Goal: Transaction & Acquisition: Book appointment/travel/reservation

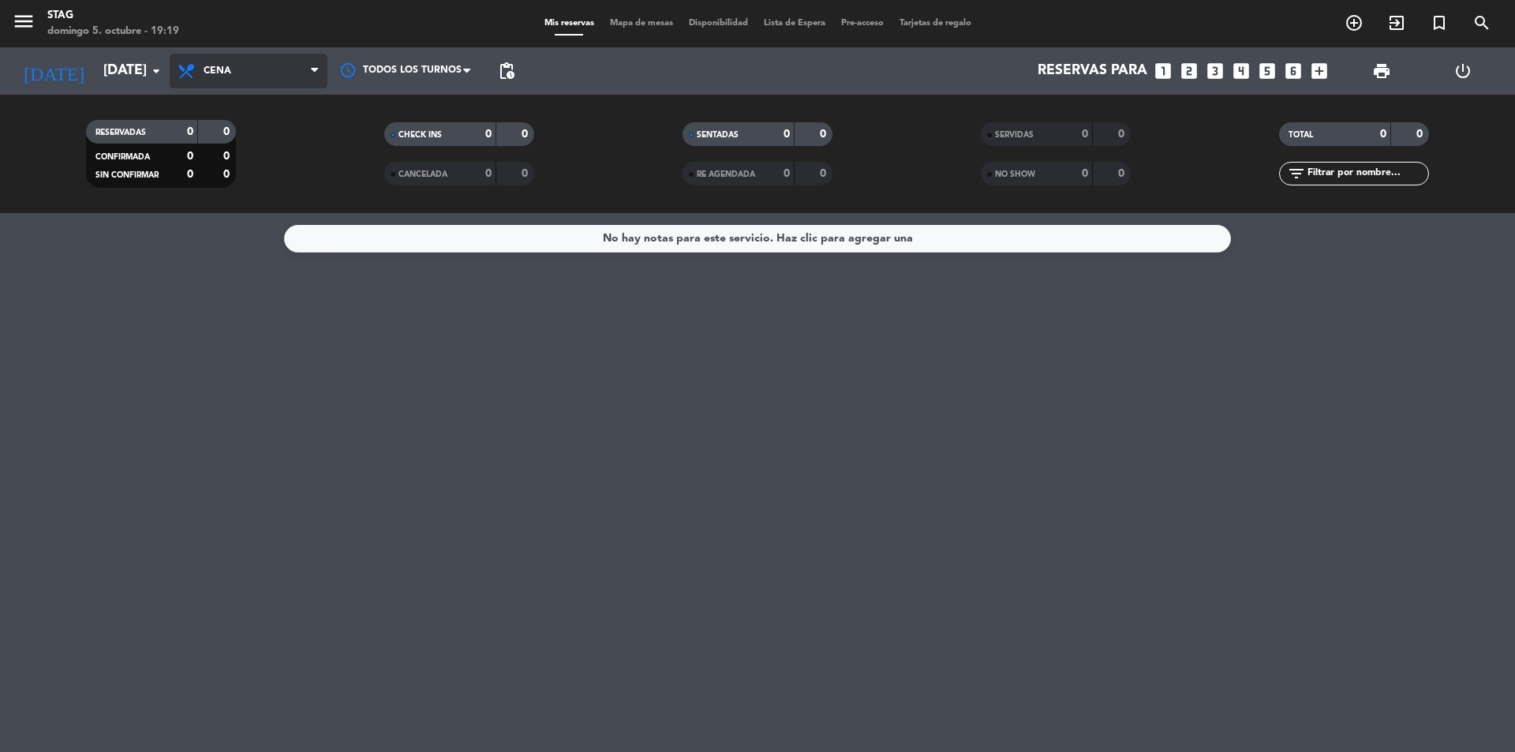
click at [254, 84] on span "Cena" at bounding box center [249, 71] width 158 height 35
drag, startPoint x: 614, startPoint y: 66, endPoint x: 1151, endPoint y: 68, distance: 537.4
click at [616, 66] on div "Reservas para looks_one looks_two looks_3 looks_4 looks_5 looks_6 add_box" at bounding box center [928, 70] width 813 height 47
click at [1189, 66] on icon "looks_two" at bounding box center [1189, 71] width 21 height 21
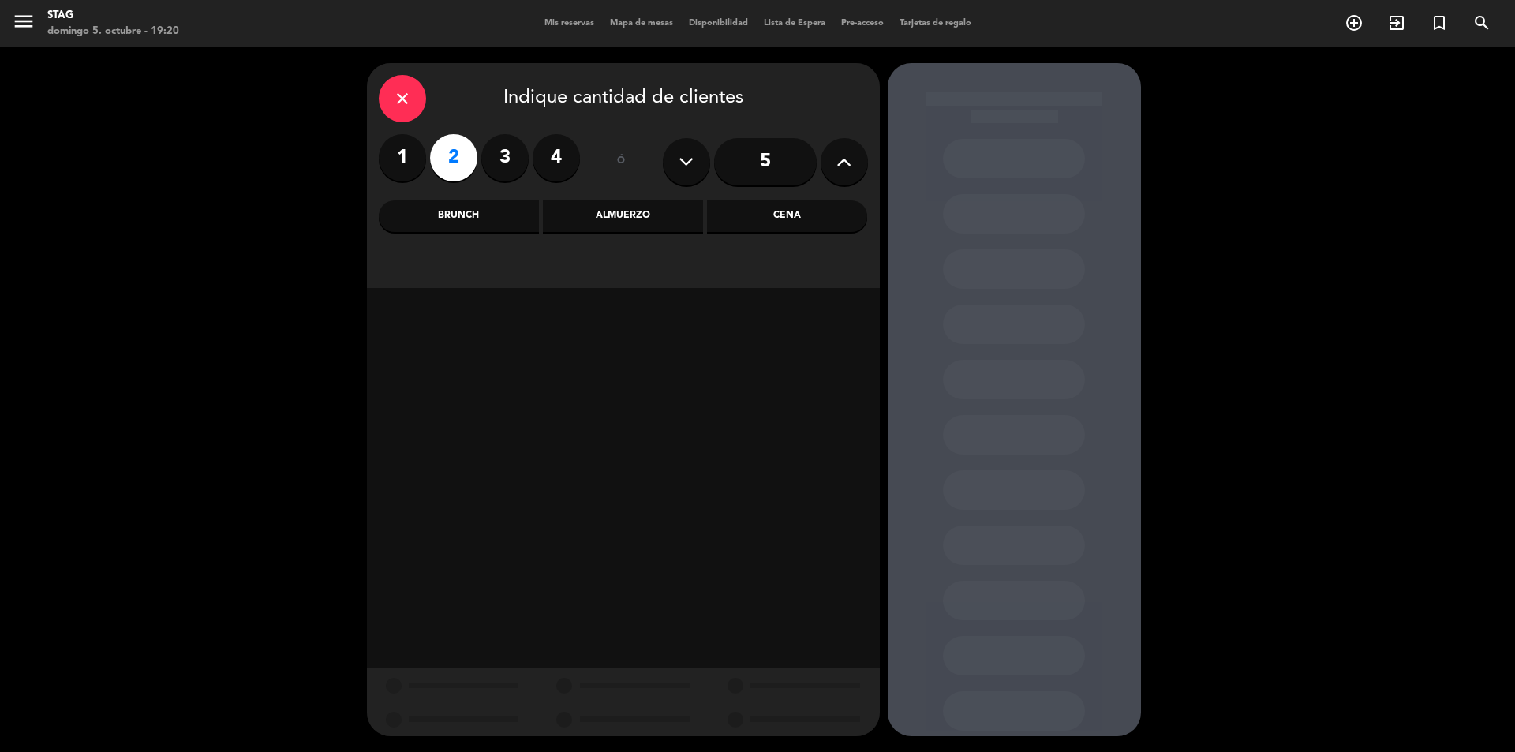
click at [590, 156] on div "1 2 3 4 ó 5" at bounding box center [623, 161] width 489 height 55
click at [555, 159] on label "4" at bounding box center [556, 157] width 47 height 47
click at [419, 201] on div "Brunch" at bounding box center [459, 216] width 160 height 32
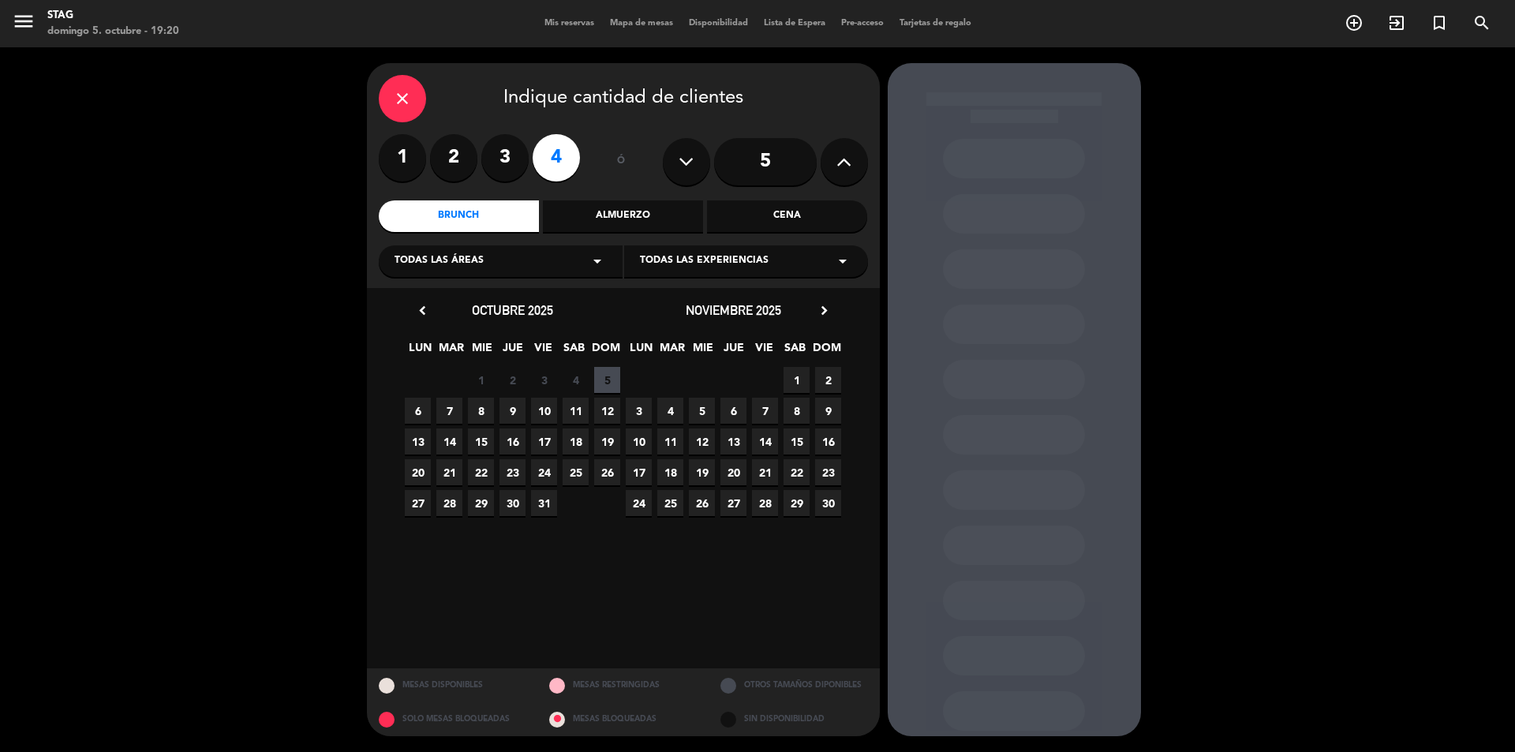
click at [455, 436] on span "14" at bounding box center [449, 442] width 26 height 26
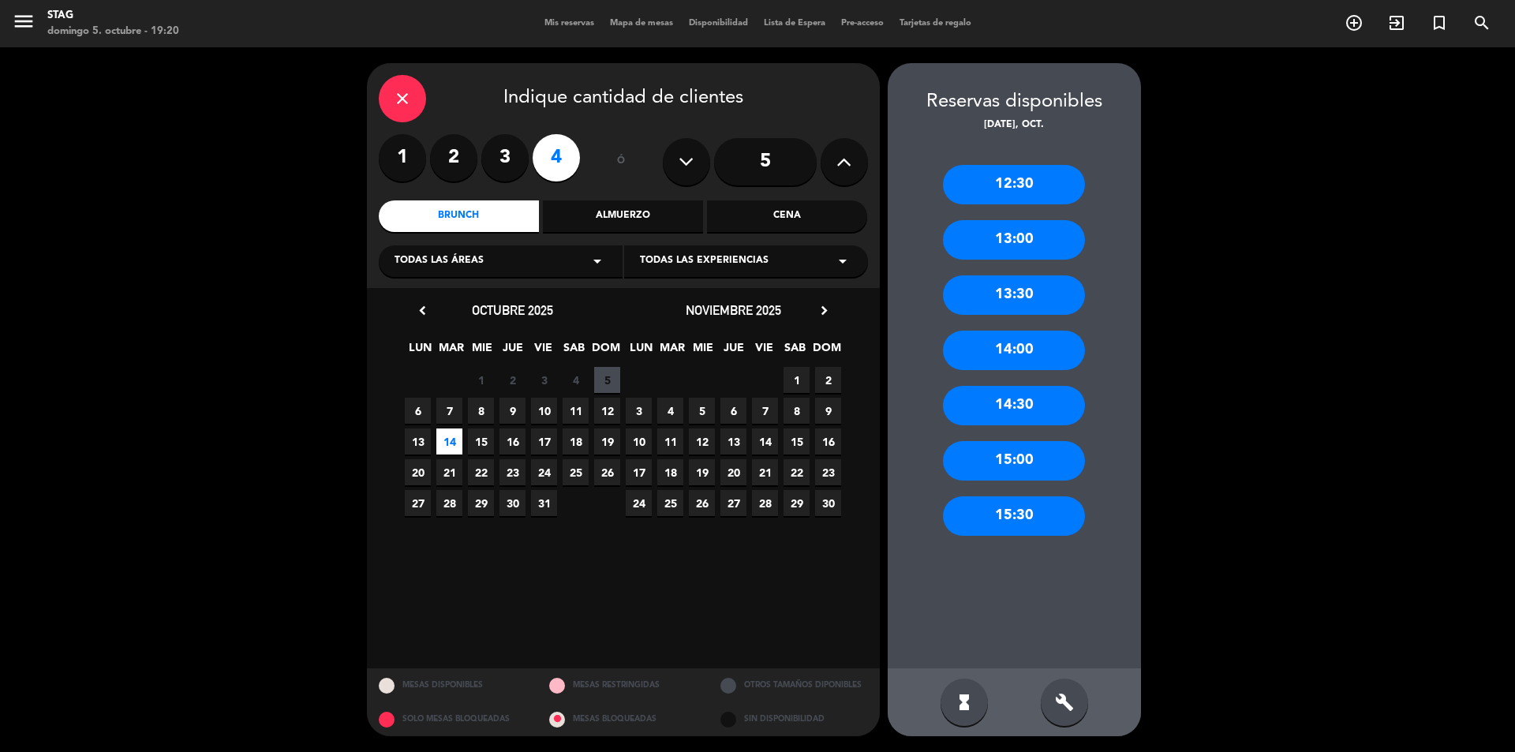
click at [1026, 346] on div "14:00" at bounding box center [1014, 350] width 142 height 39
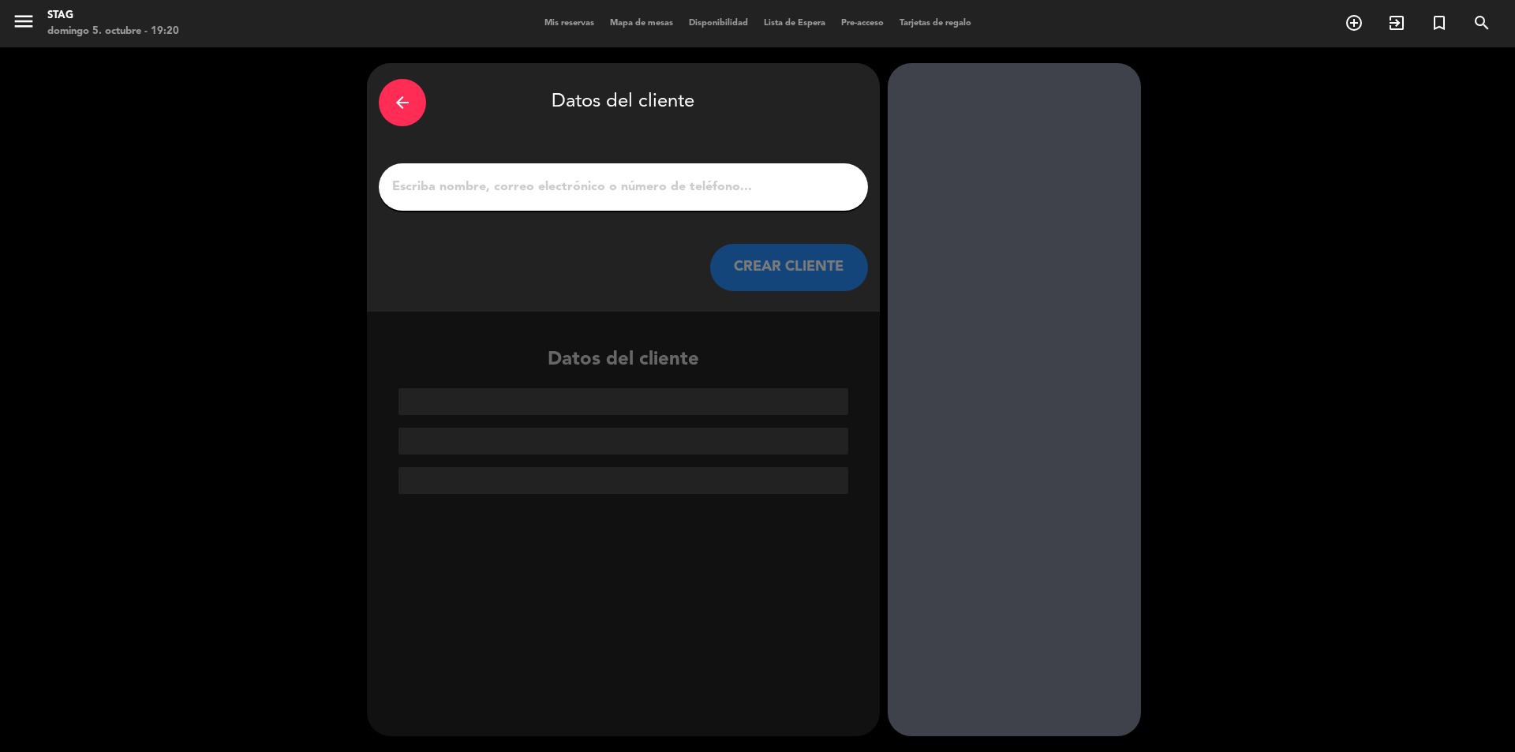
click at [606, 204] on div at bounding box center [623, 186] width 489 height 47
click at [608, 199] on div at bounding box center [623, 186] width 489 height 47
click at [626, 183] on input "1" at bounding box center [624, 187] width 466 height 22
paste input "[PERSON_NAME]"
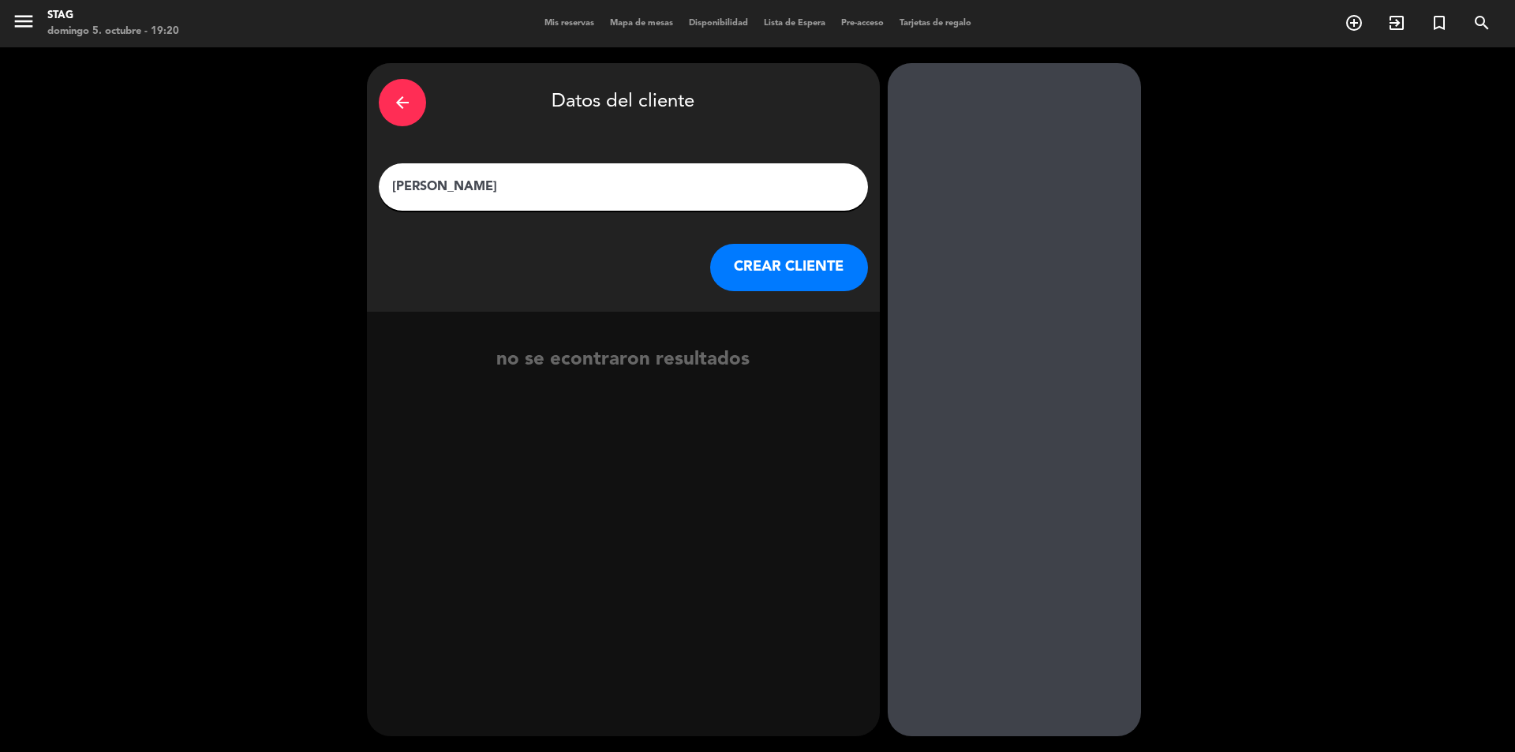
type input "[PERSON_NAME]"
click at [722, 263] on button "CREAR CLIENTE" at bounding box center [789, 267] width 158 height 47
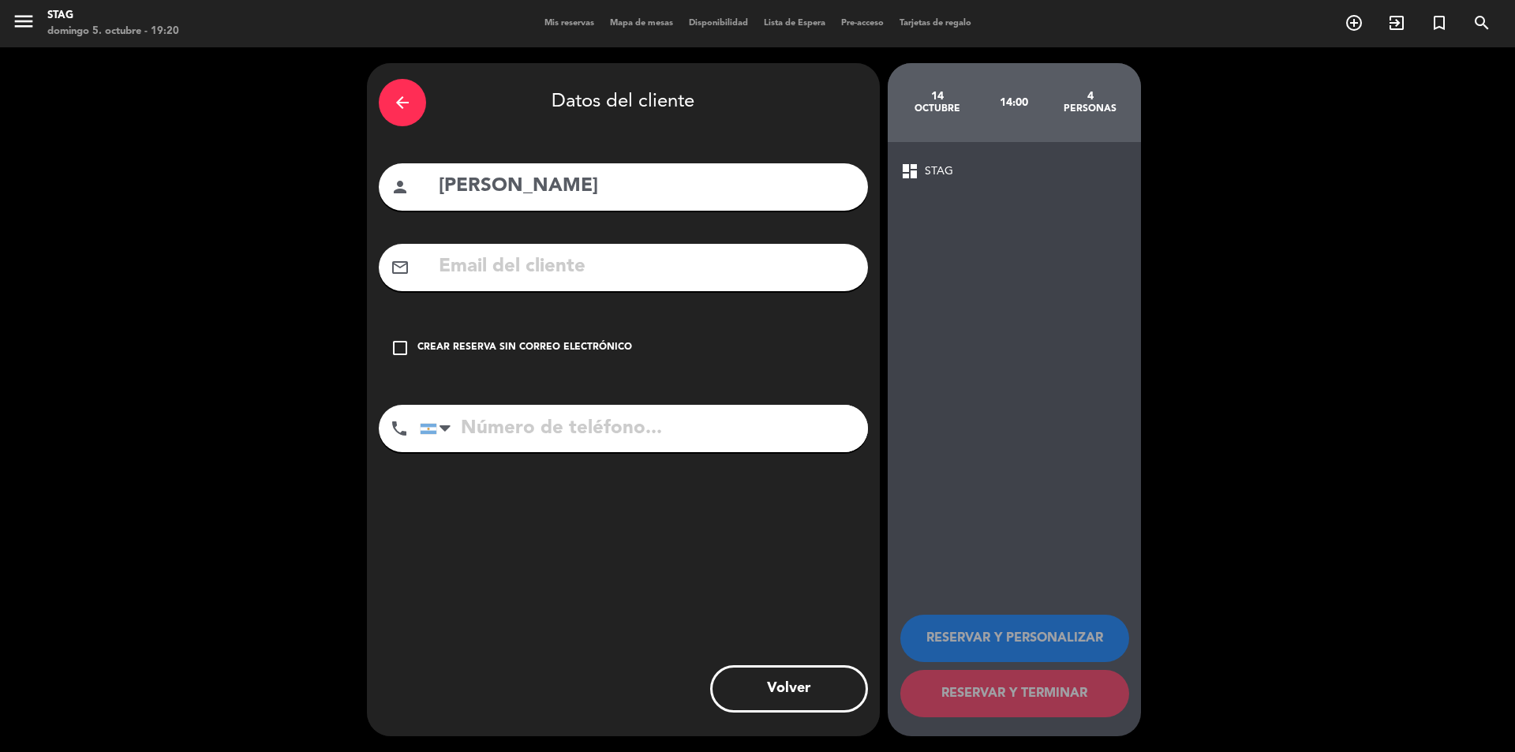
click at [514, 343] on div "Crear reserva sin correo electrónico" at bounding box center [524, 348] width 215 height 16
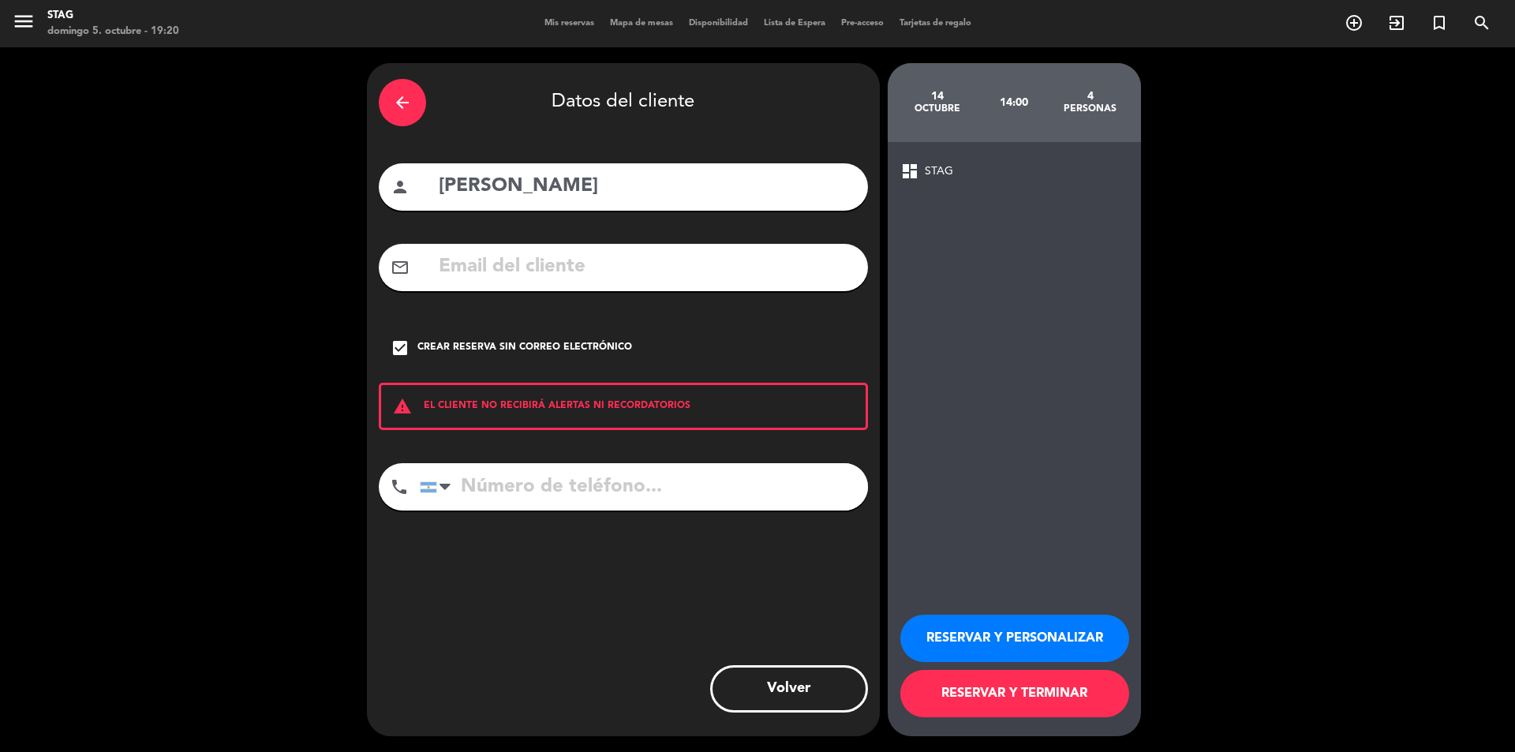
click at [1080, 642] on button "RESERVAR Y PERSONALIZAR" at bounding box center [1014, 638] width 229 height 47
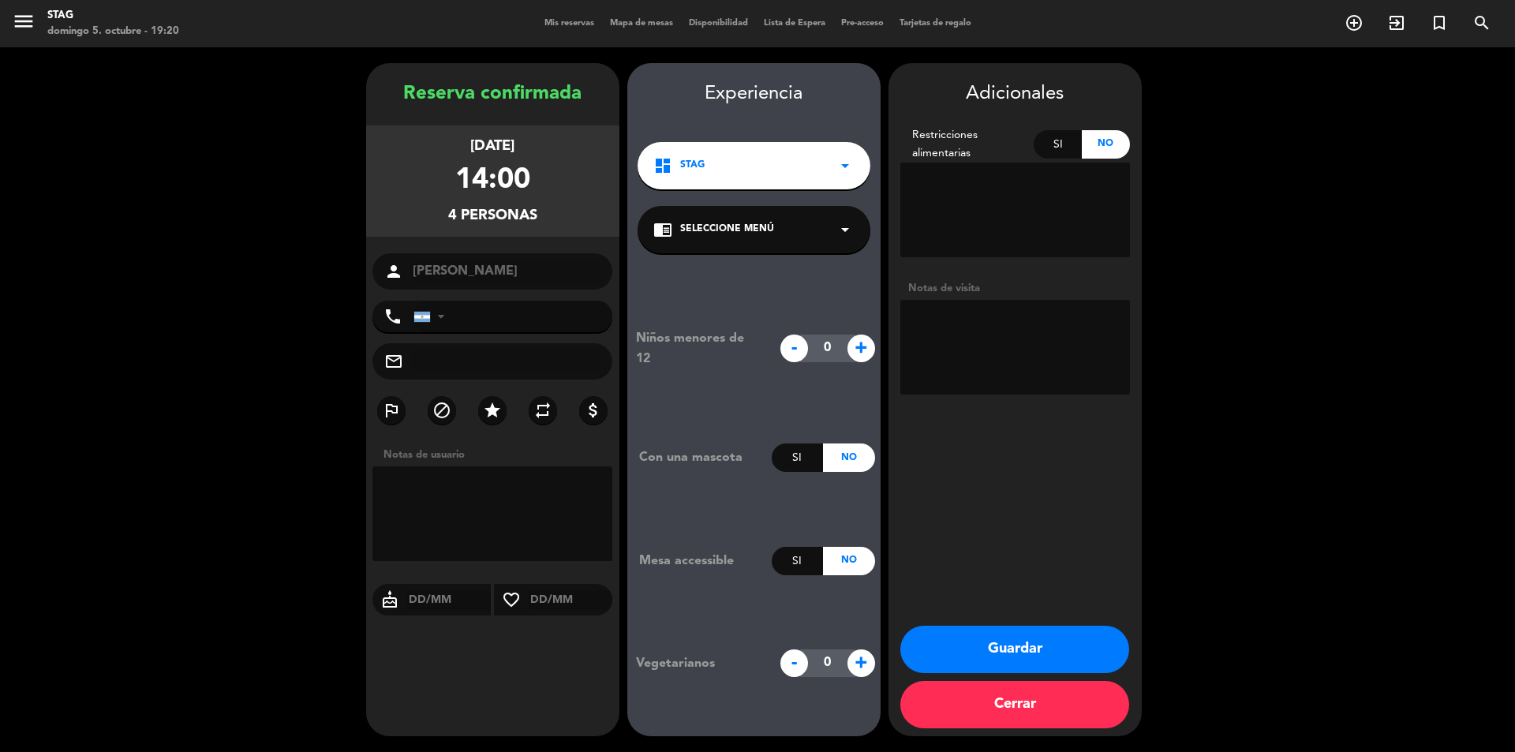
click at [1047, 341] on textarea at bounding box center [1015, 347] width 230 height 95
paste textarea "[PHONE_NUMBER]"
type textarea "[PHONE_NUMBER]"
click at [489, 517] on textarea at bounding box center [493, 513] width 241 height 95
paste textarea "[PHONE_NUMBER]"
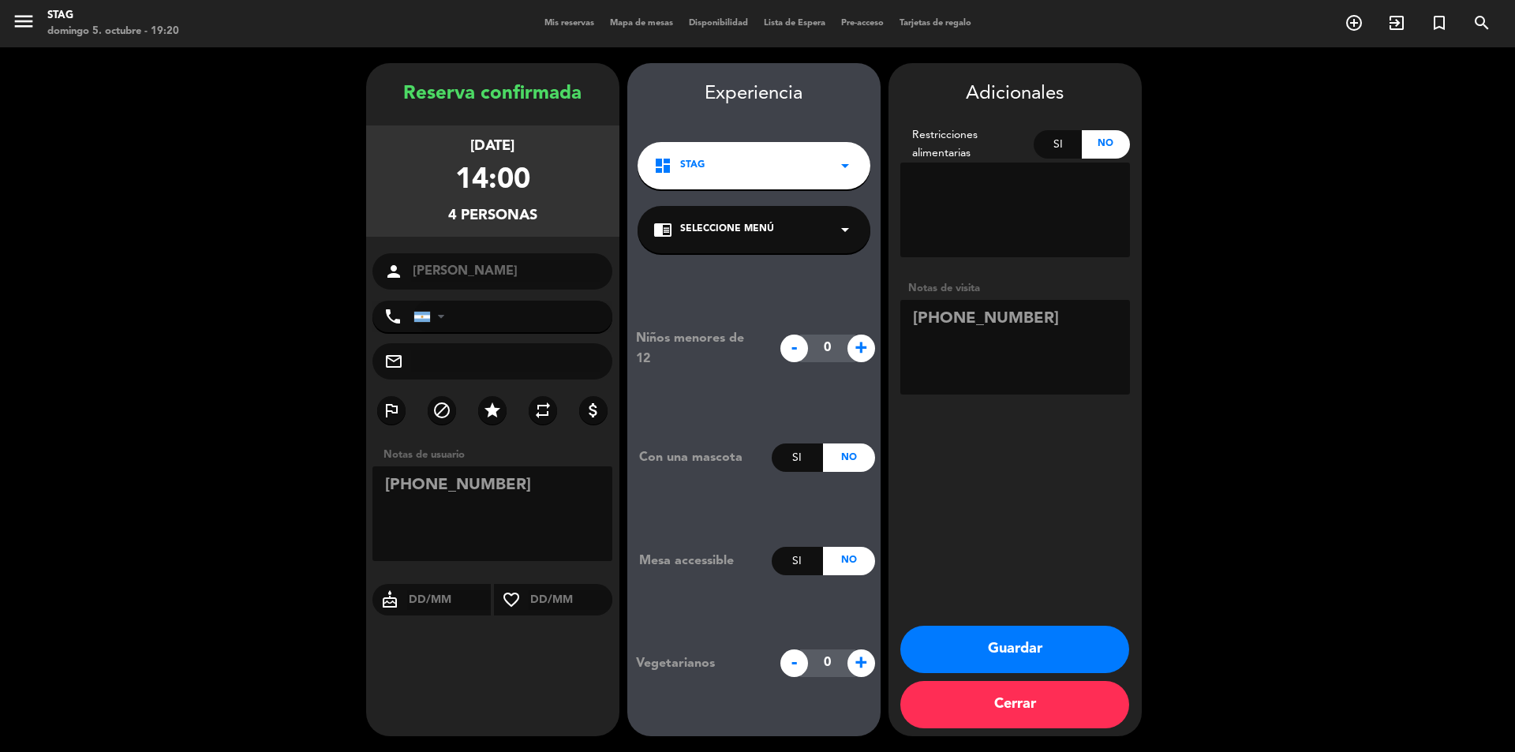
type textarea "[PHONE_NUMBER]"
click at [1105, 331] on textarea at bounding box center [1015, 347] width 230 height 95
paste textarea "Cumpleañero favor darnos una mesa en el interior que tenga bonita Vista."
type textarea "[PHONE_NUMBER] Cumpleañero favor darnos una mesa en el interior que tenga bonit…"
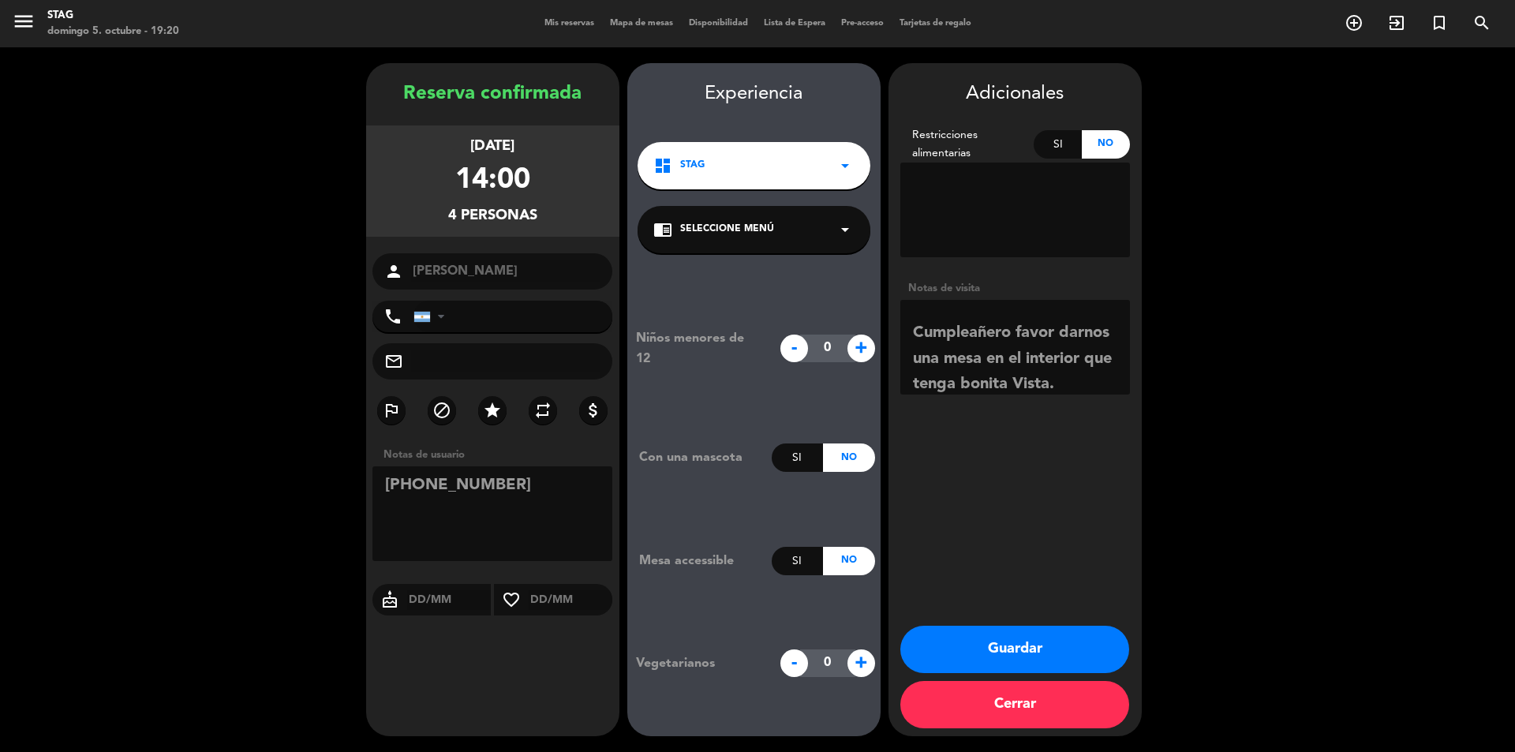
click at [573, 530] on textarea at bounding box center [493, 513] width 241 height 95
paste textarea "Cumpleañero favor darnos una mesa en el interior que tenga bonita Vista."
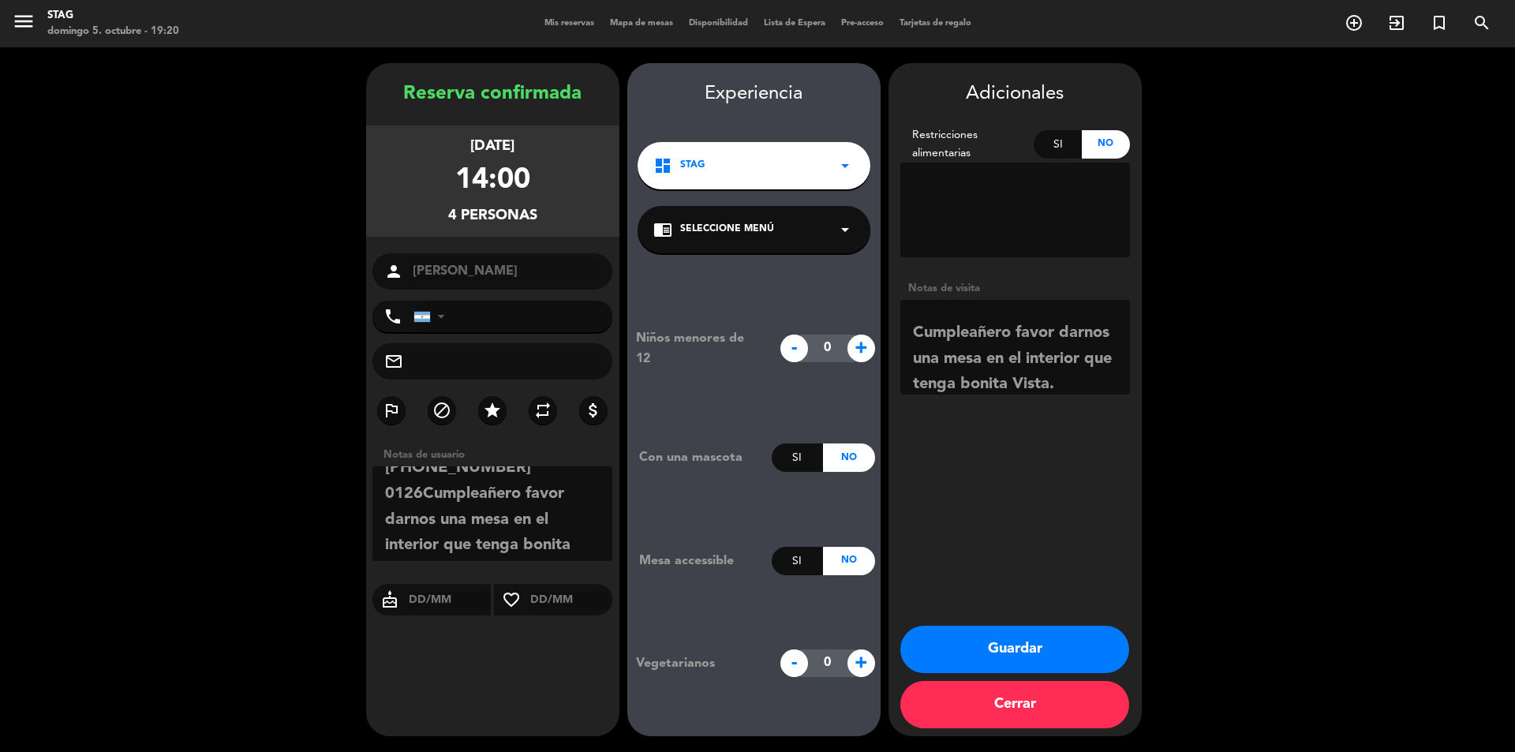
scroll to position [0, 0]
click at [424, 511] on textarea at bounding box center [493, 513] width 241 height 95
type textarea "[PHONE_NUMBER] Cumpleañero favor darnos una mesa en el interior que tenga bonit…"
click at [513, 152] on div "[DATE]" at bounding box center [492, 146] width 44 height 23
click at [550, 175] on div "[DATE] 14:00 4 personas" at bounding box center [492, 180] width 253 height 111
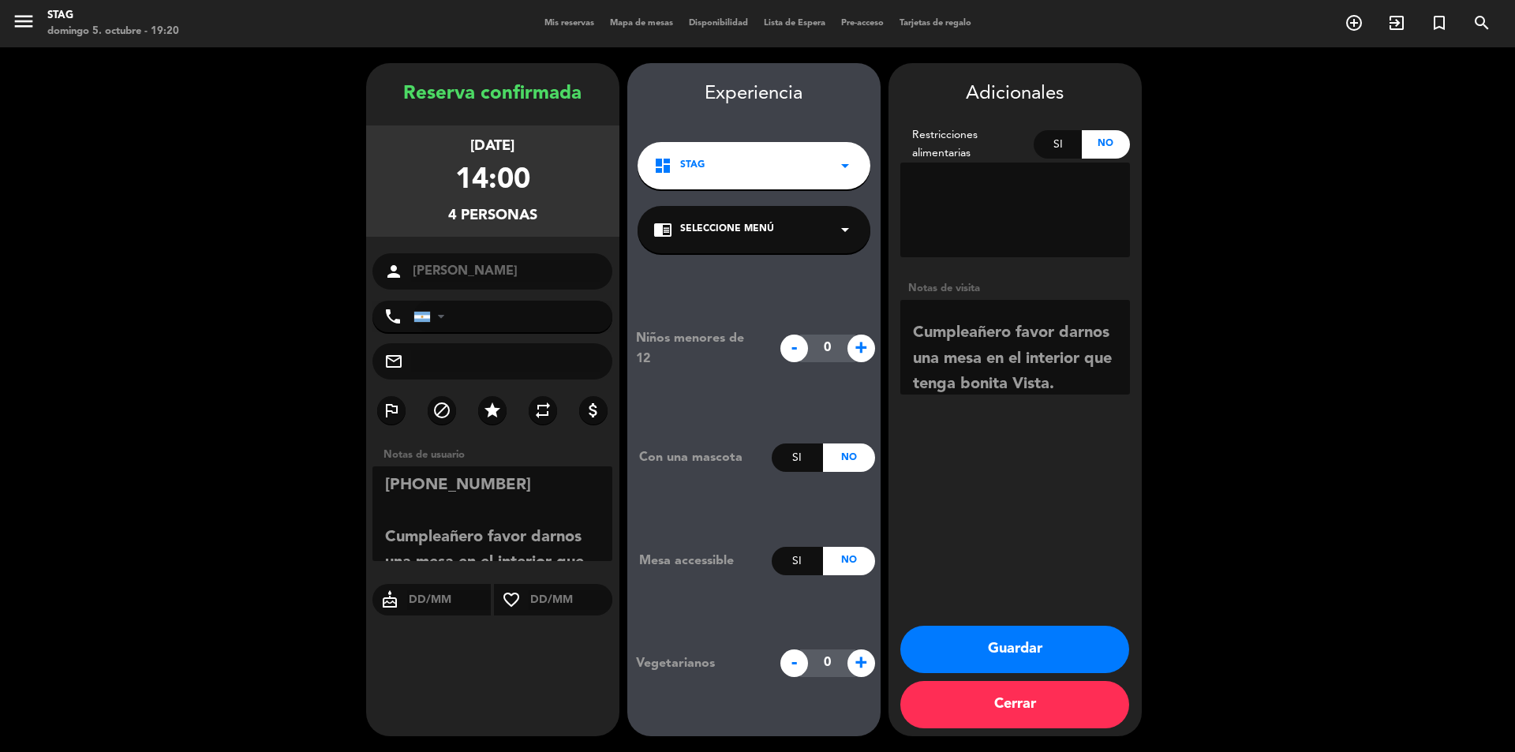
click at [983, 650] on button "Guardar" at bounding box center [1014, 649] width 229 height 47
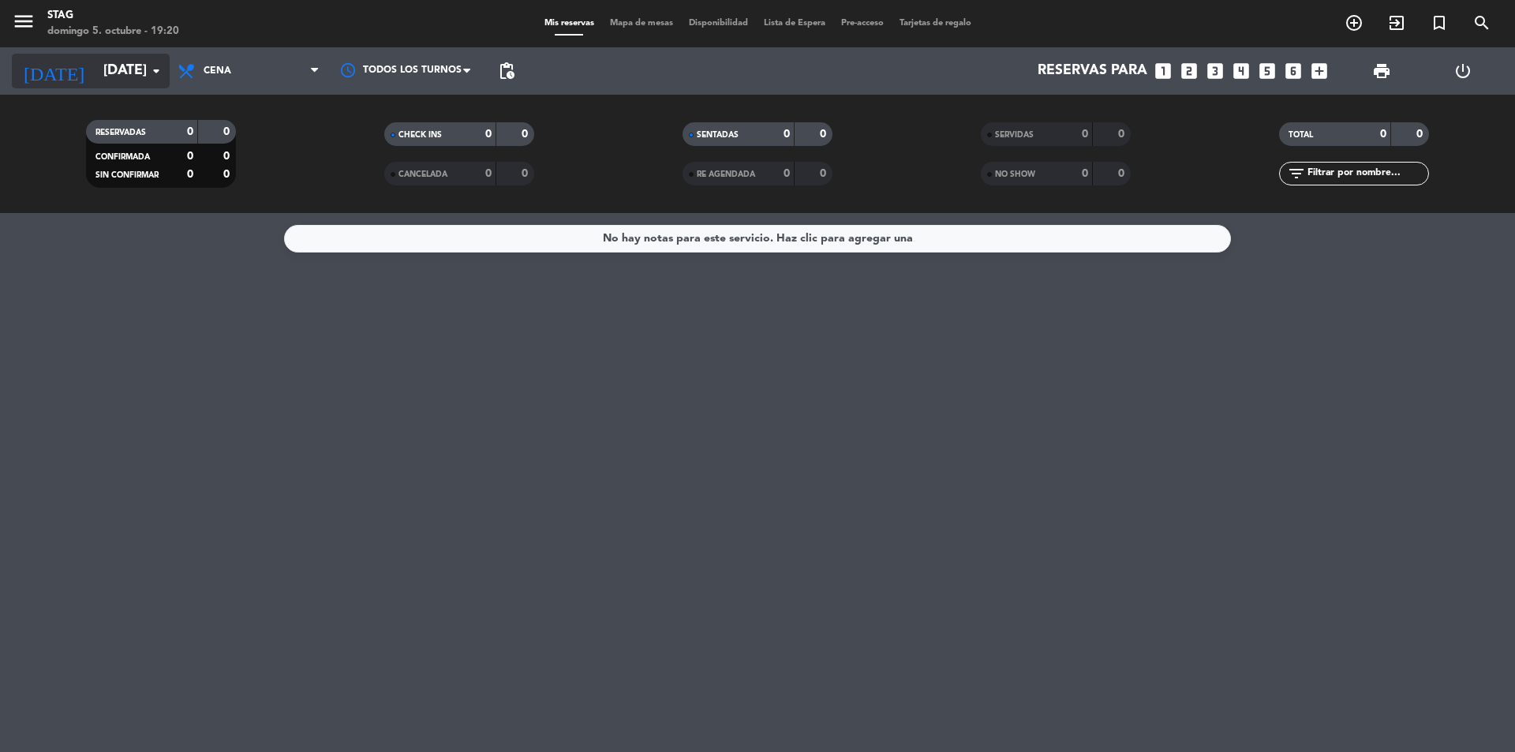
click at [164, 72] on icon "arrow_drop_down" at bounding box center [156, 71] width 19 height 19
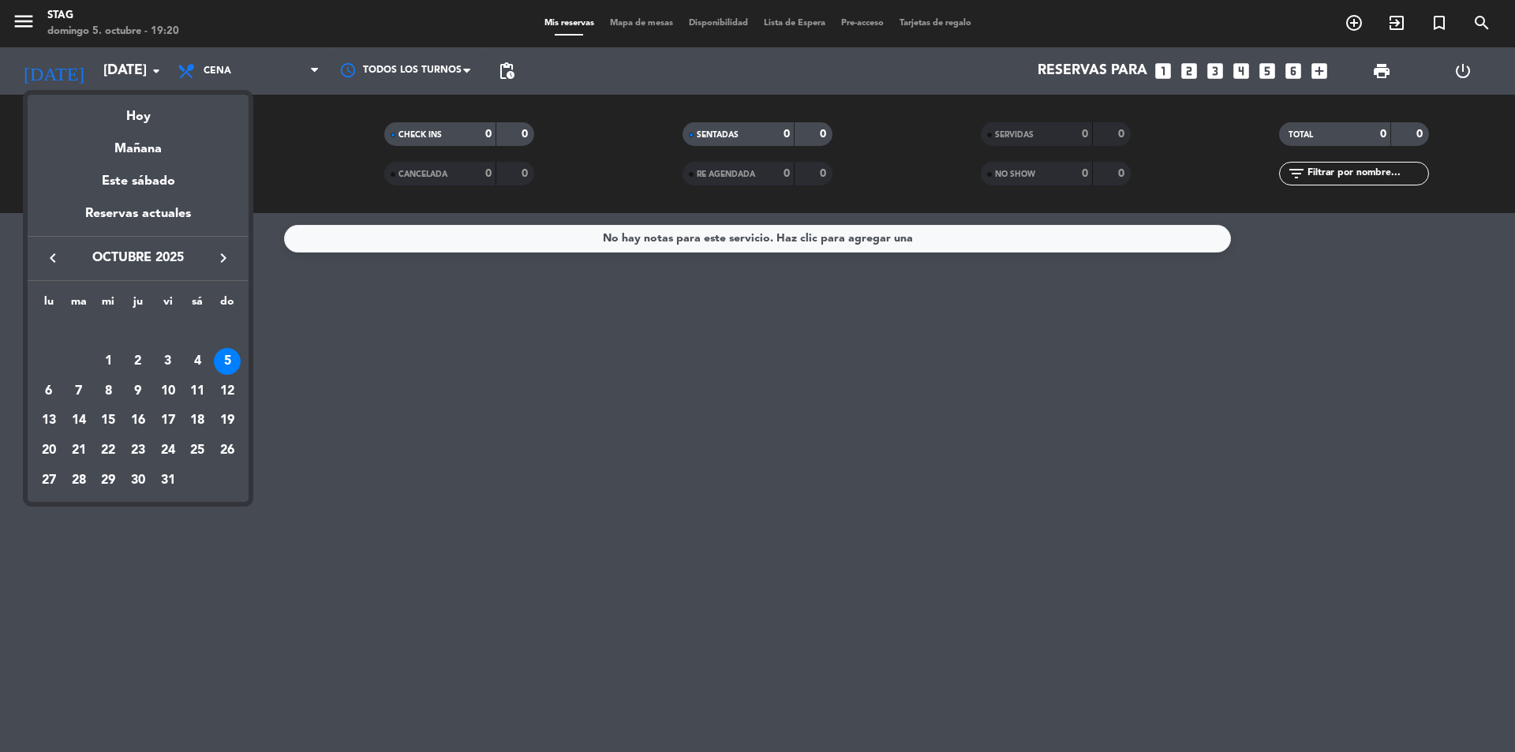
click at [84, 416] on div "14" at bounding box center [79, 420] width 27 height 27
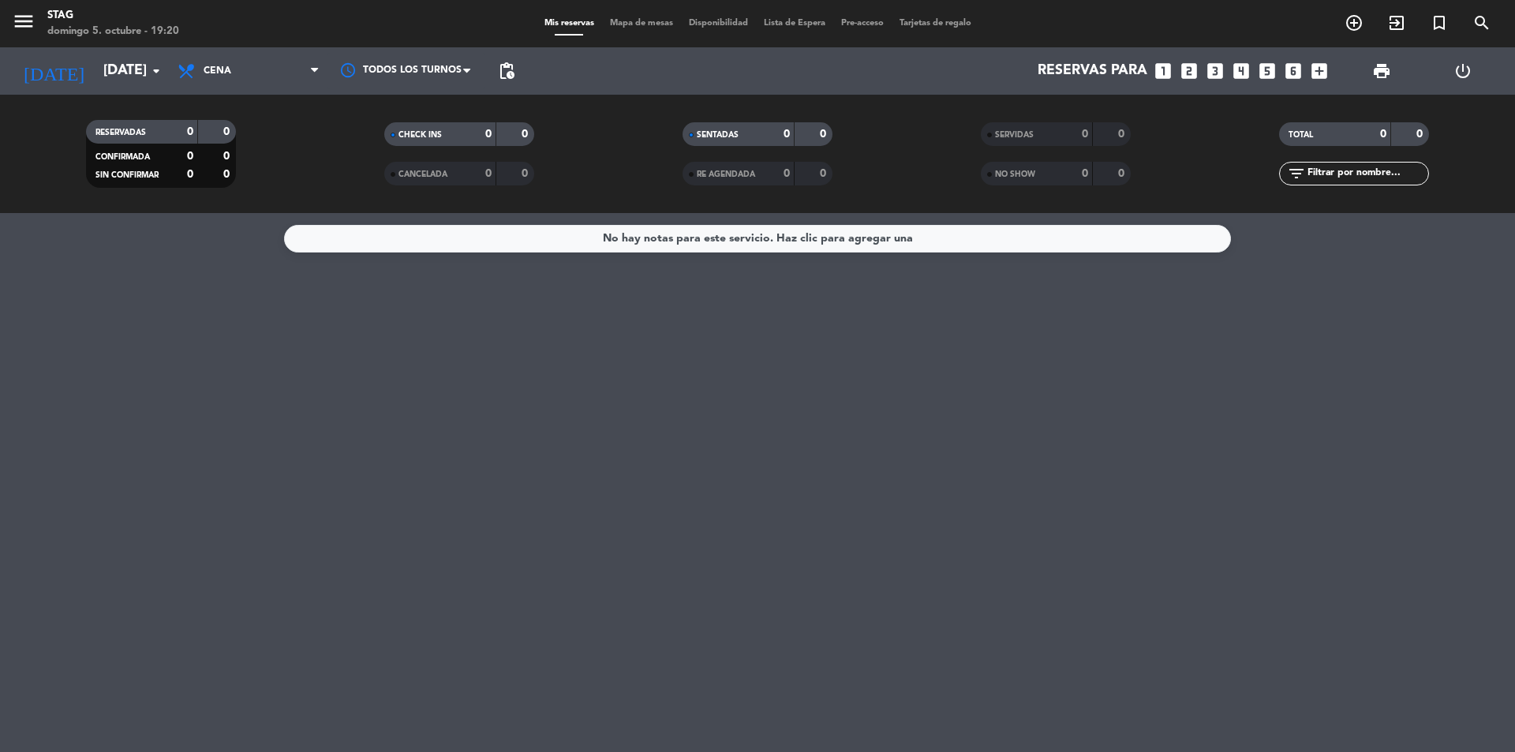
type input "[DATE]"
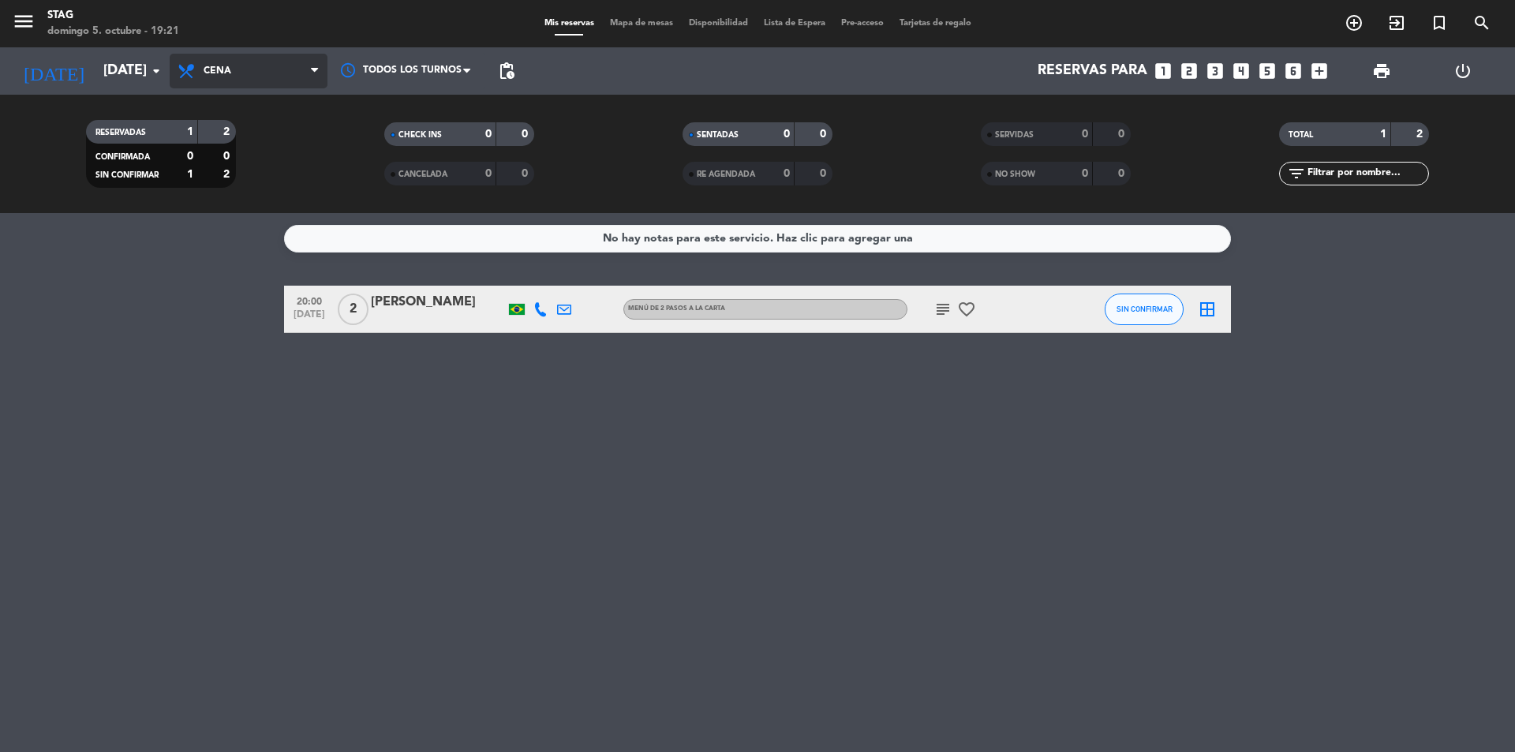
click at [256, 76] on span "Cena" at bounding box center [249, 71] width 158 height 35
drag, startPoint x: 259, startPoint y: 133, endPoint x: 270, endPoint y: 174, distance: 43.3
click at [260, 136] on div "menu STAG domingo 5. octubre - 19:21 Mis reservas Mapa de mesas Disponibilidad …" at bounding box center [757, 106] width 1515 height 213
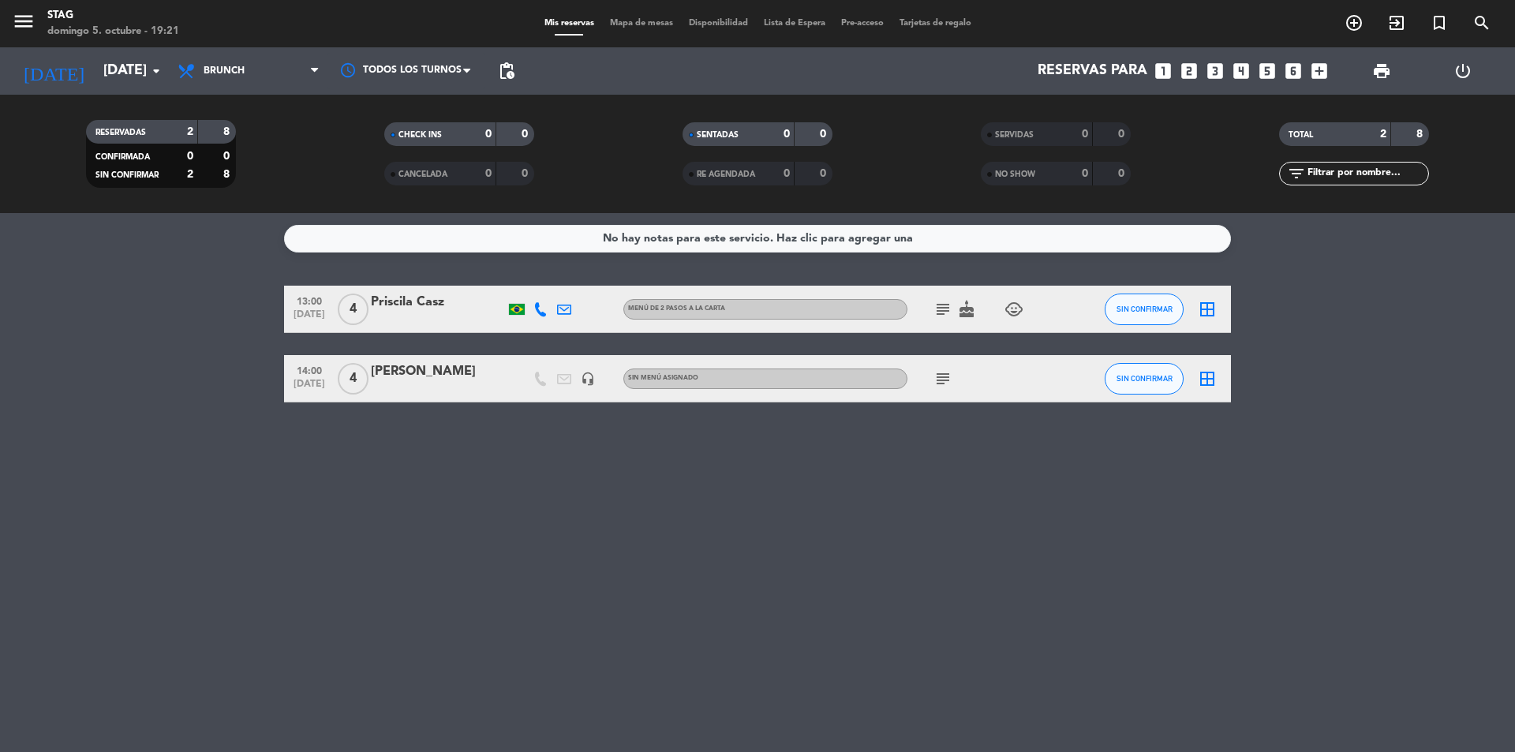
click at [439, 381] on div "[PERSON_NAME]" at bounding box center [438, 371] width 134 height 21
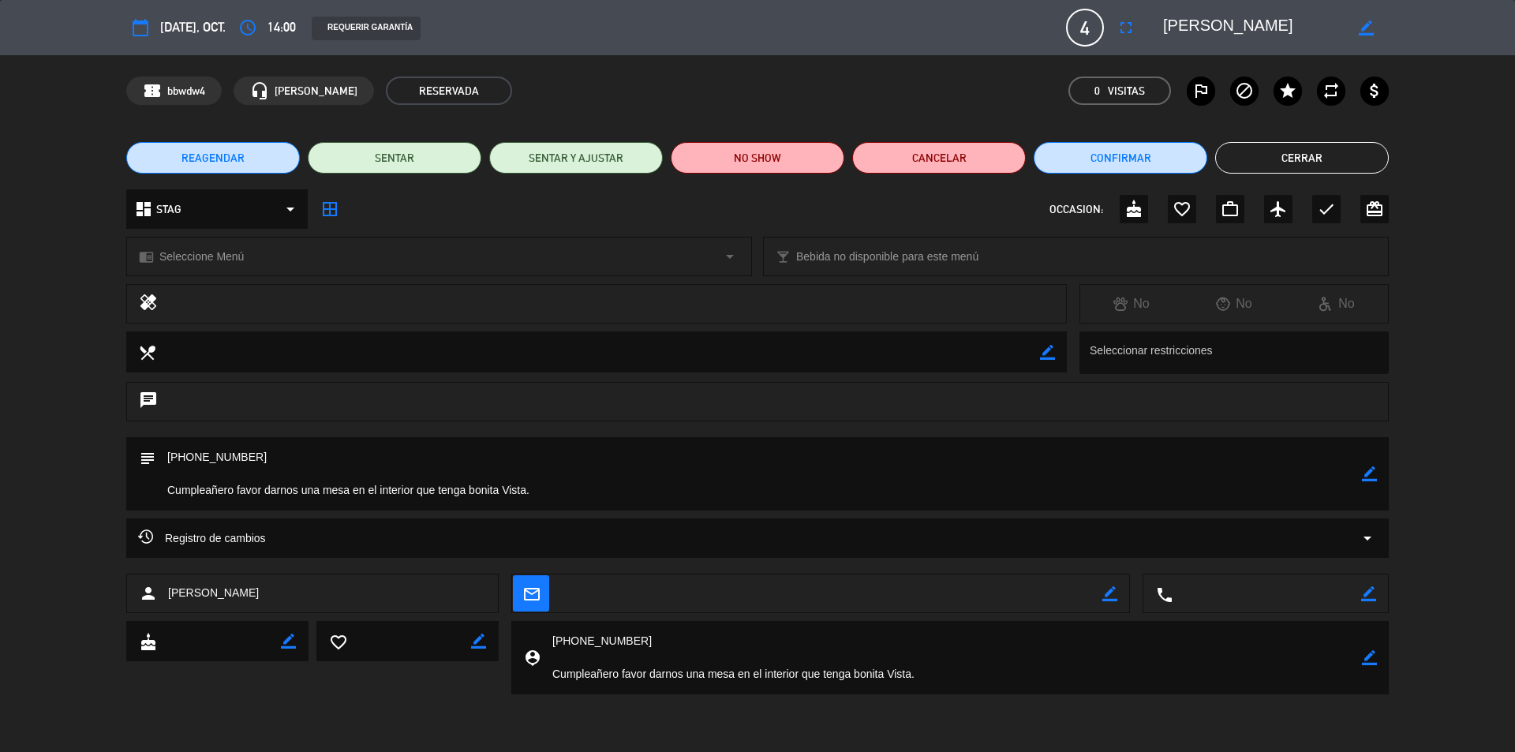
click at [245, 148] on button "REAGENDAR" at bounding box center [213, 158] width 174 height 32
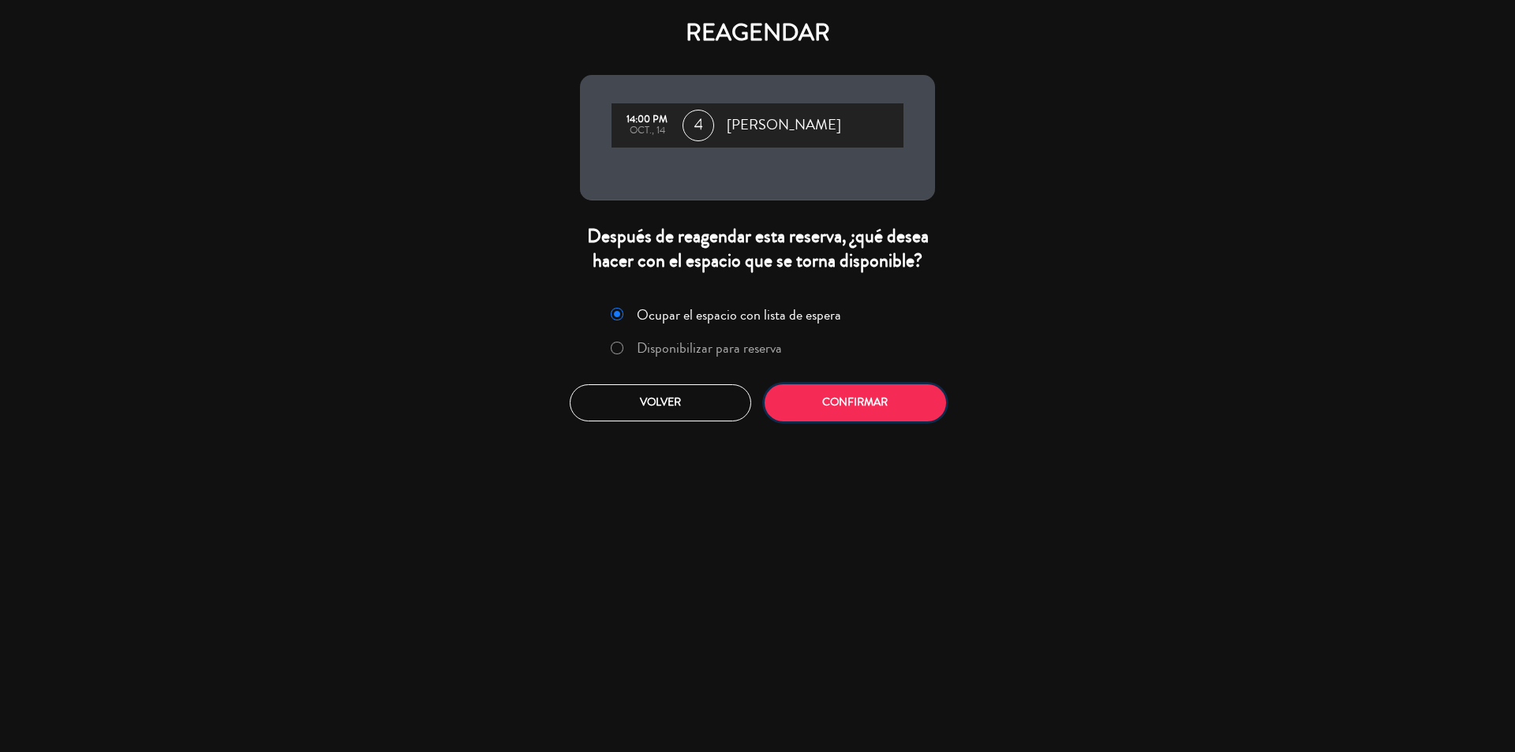
click at [889, 394] on button "Confirmar" at bounding box center [856, 402] width 182 height 37
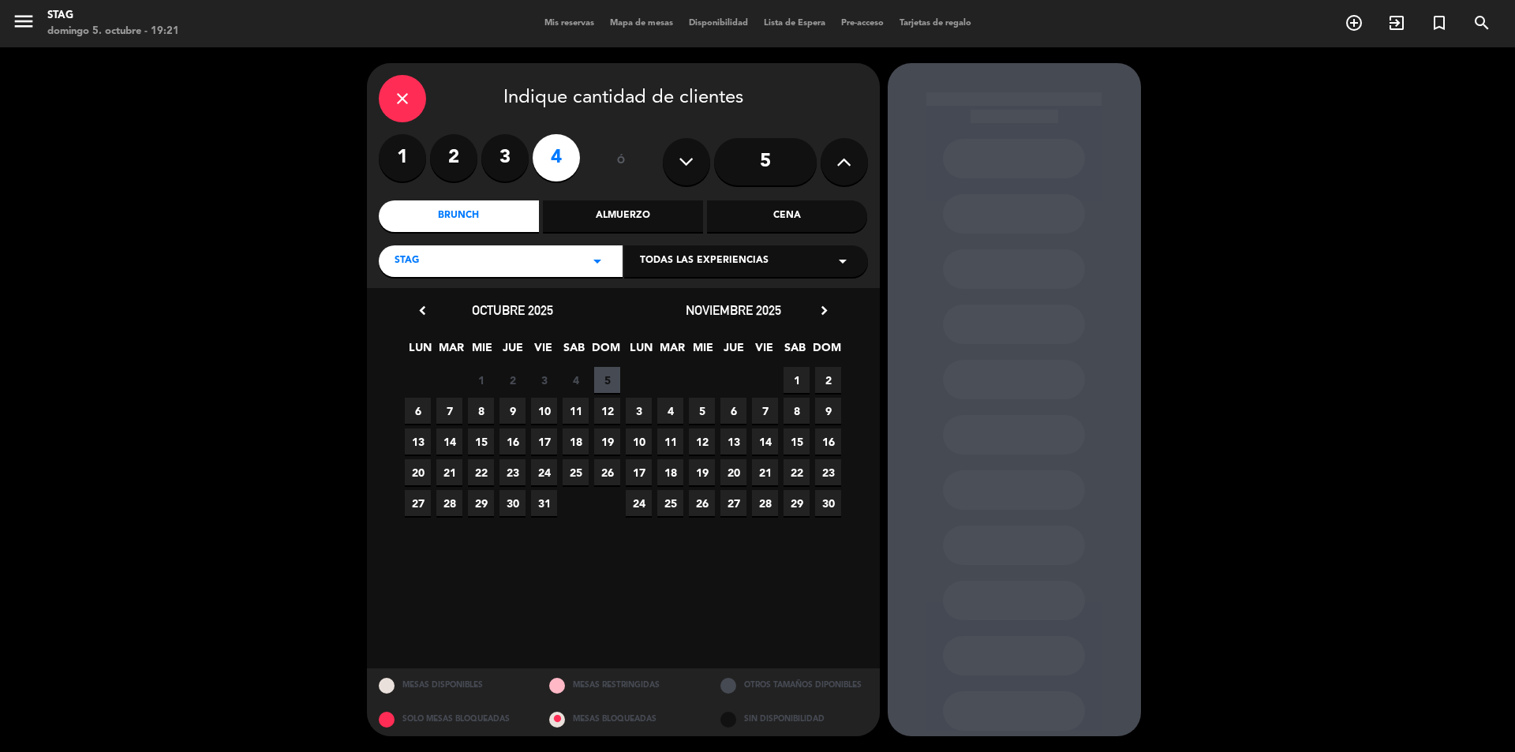
click at [822, 312] on icon "chevron_right" at bounding box center [824, 310] width 17 height 17
click at [822, 440] on span "14" at bounding box center [828, 442] width 26 height 26
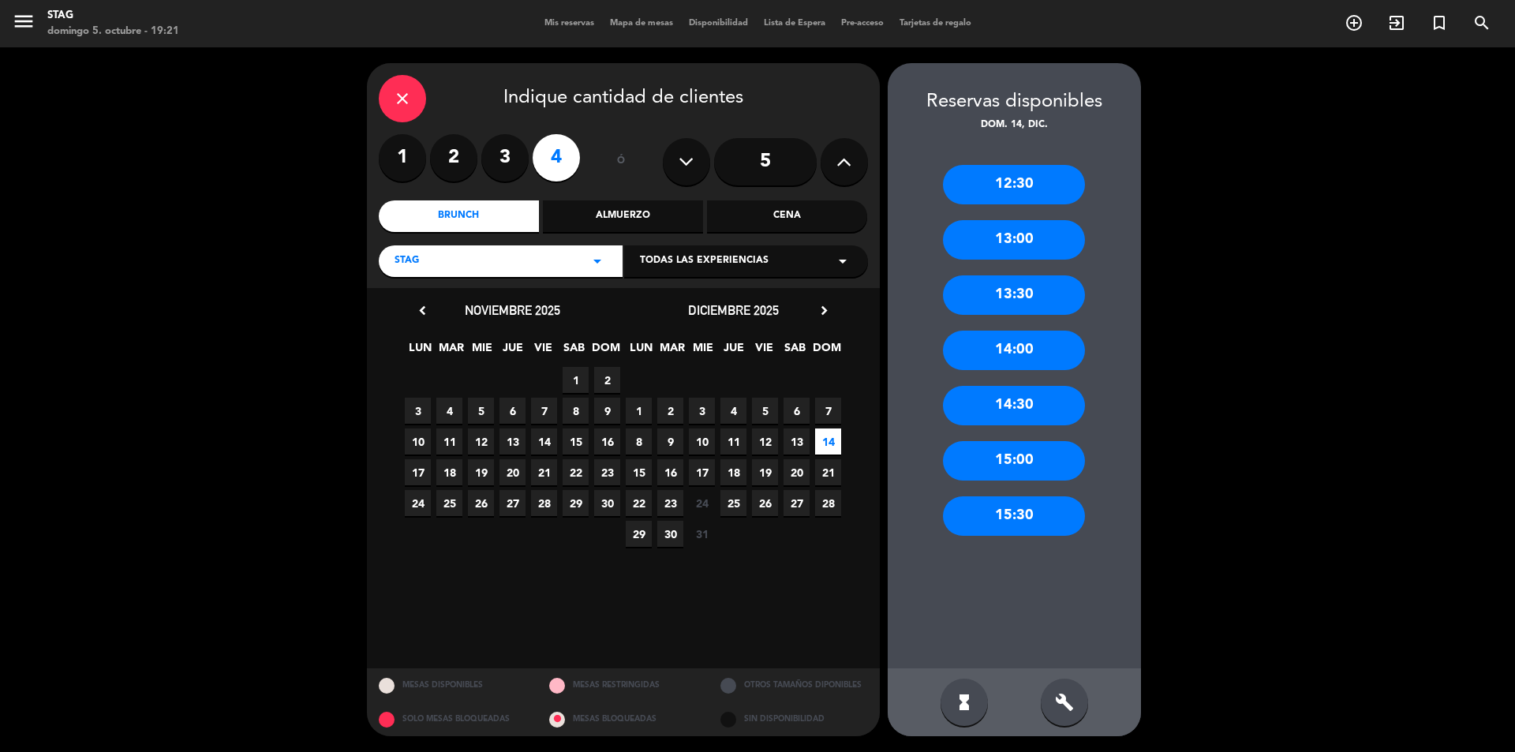
click at [1064, 346] on div "14:00" at bounding box center [1014, 350] width 142 height 39
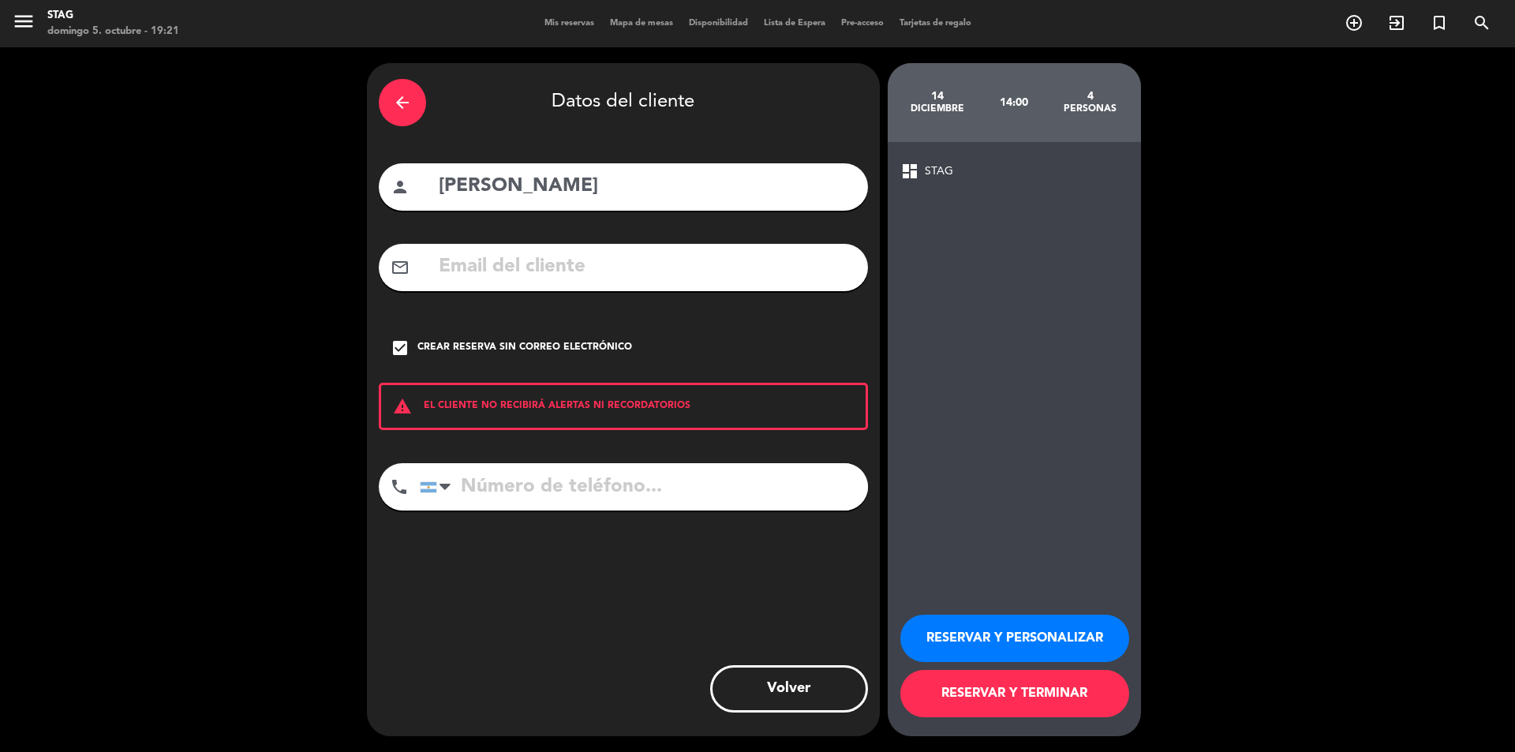
click at [1002, 626] on button "RESERVAR Y PERSONALIZAR" at bounding box center [1014, 638] width 229 height 47
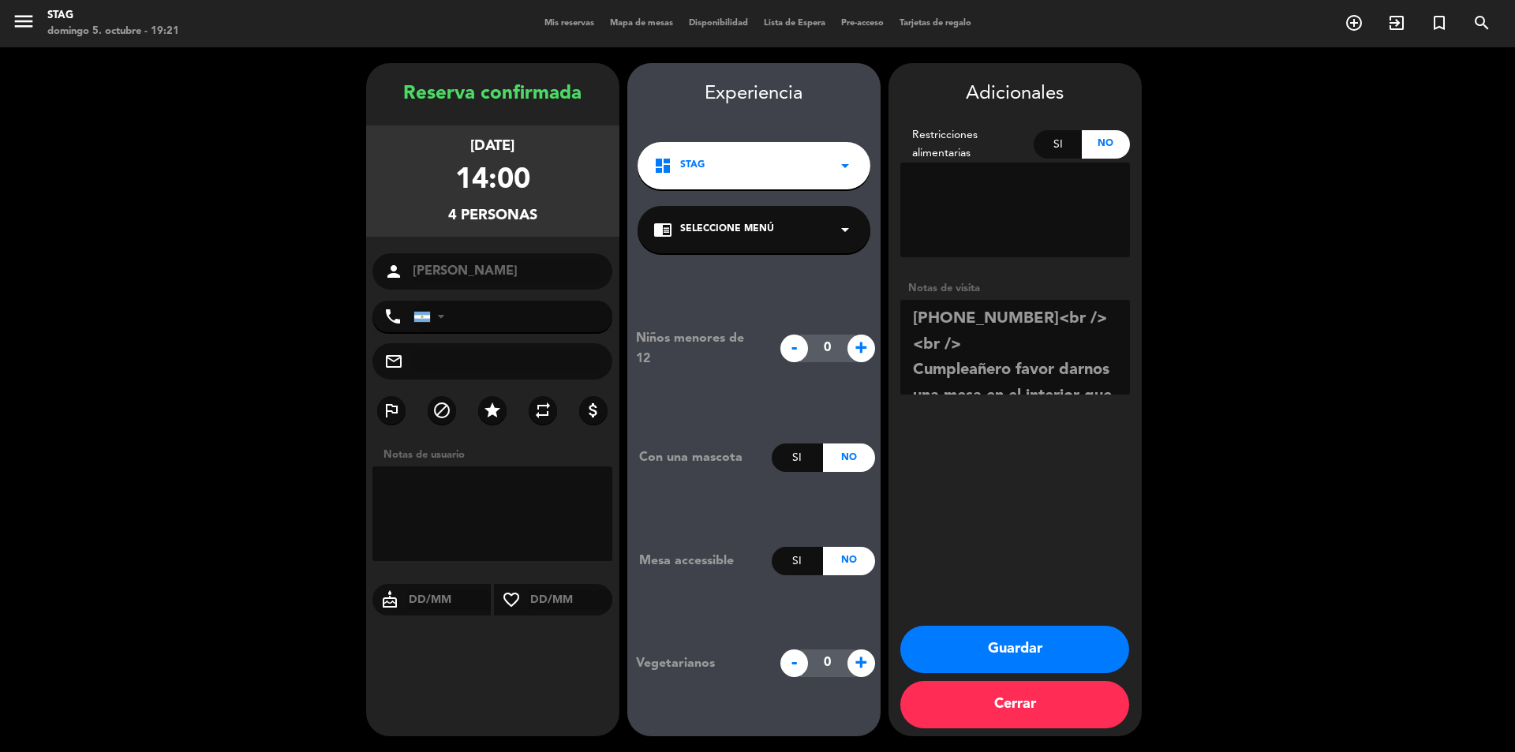
click at [994, 660] on button "Guardar" at bounding box center [1014, 649] width 229 height 47
